Goal: Complete application form

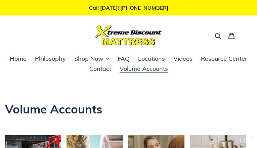
type input "*********"
type input "**********"
type input "*********"
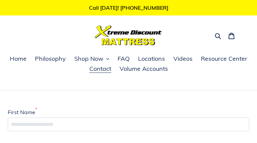
type input "**********"
